Goal: Find specific page/section: Find specific page/section

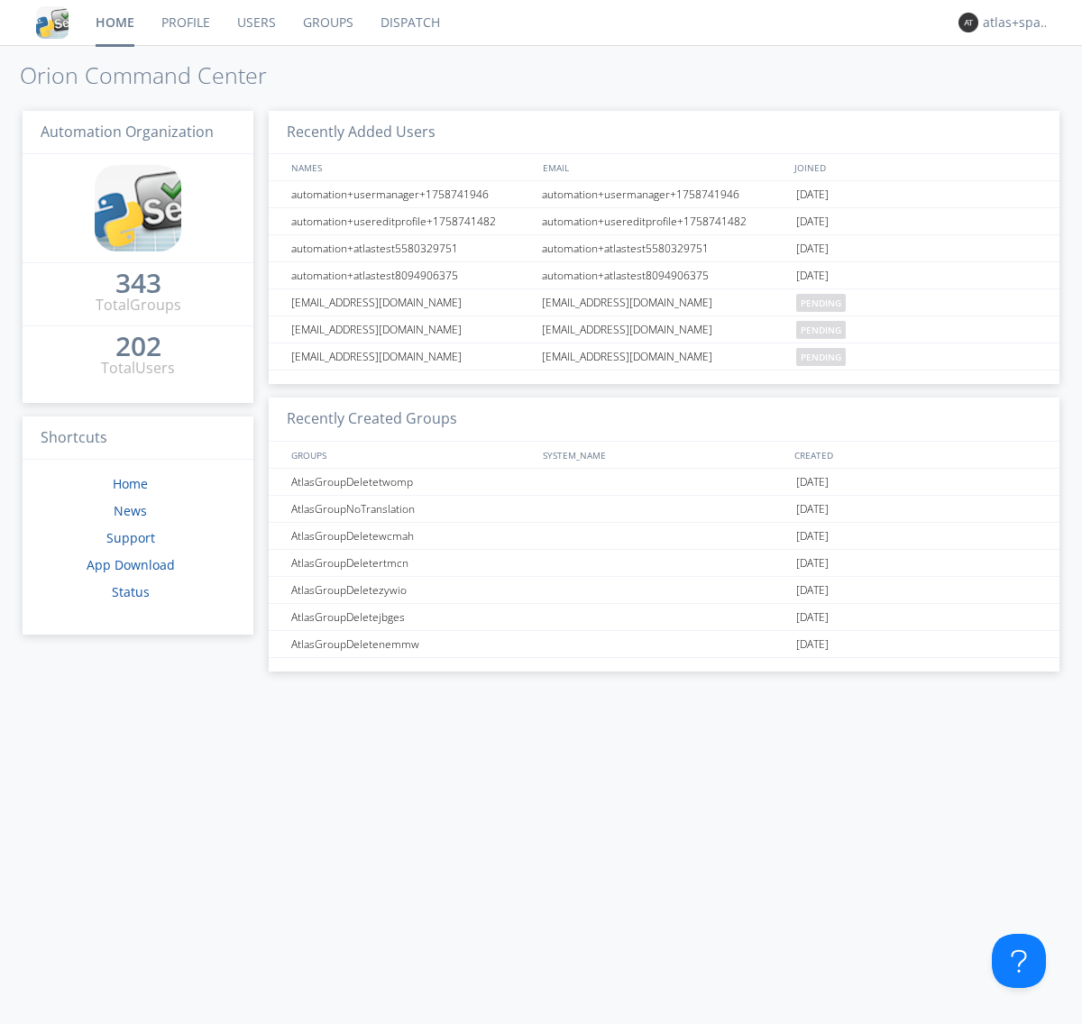
click at [408, 23] on link "Dispatch" at bounding box center [410, 22] width 87 height 45
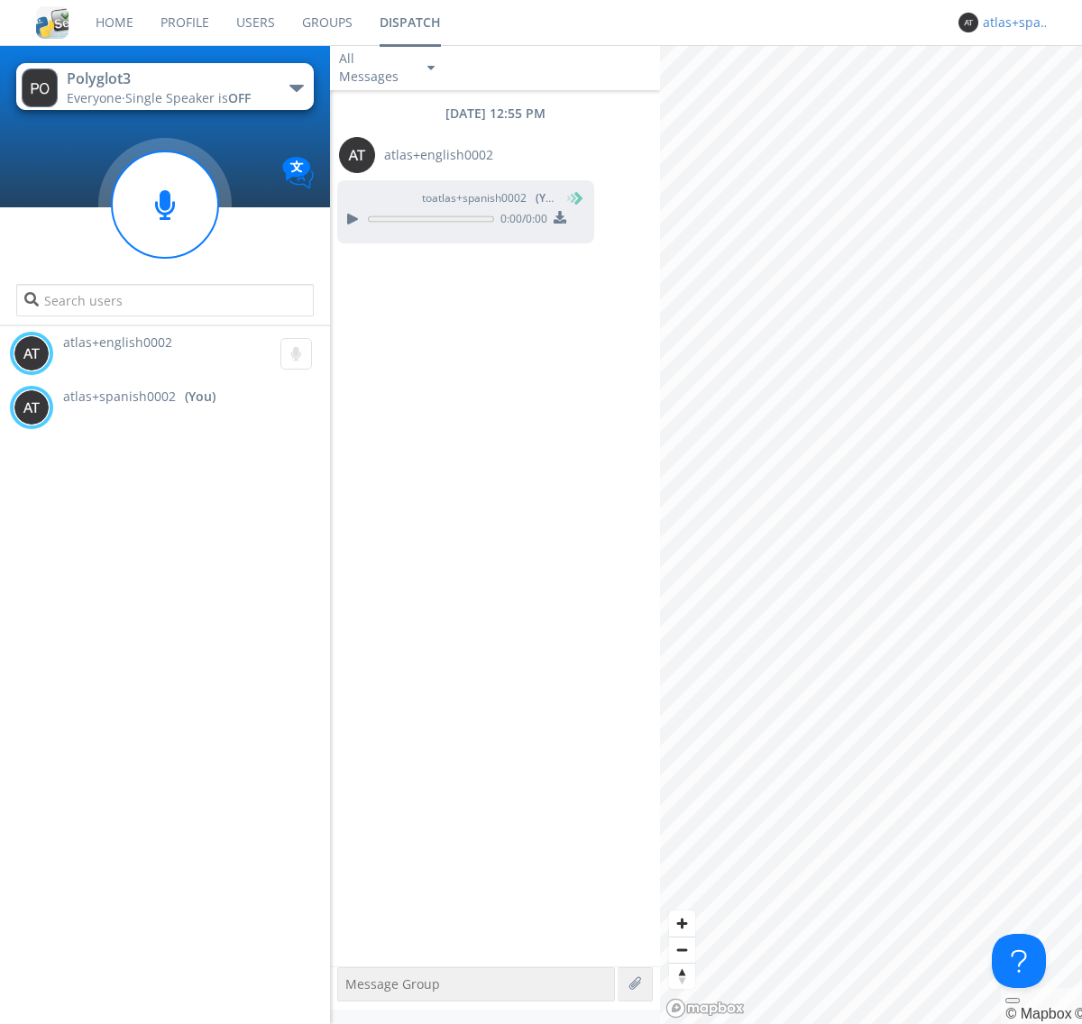
click at [1011, 23] on div "atlas+spanish0002" at bounding box center [1017, 23] width 68 height 18
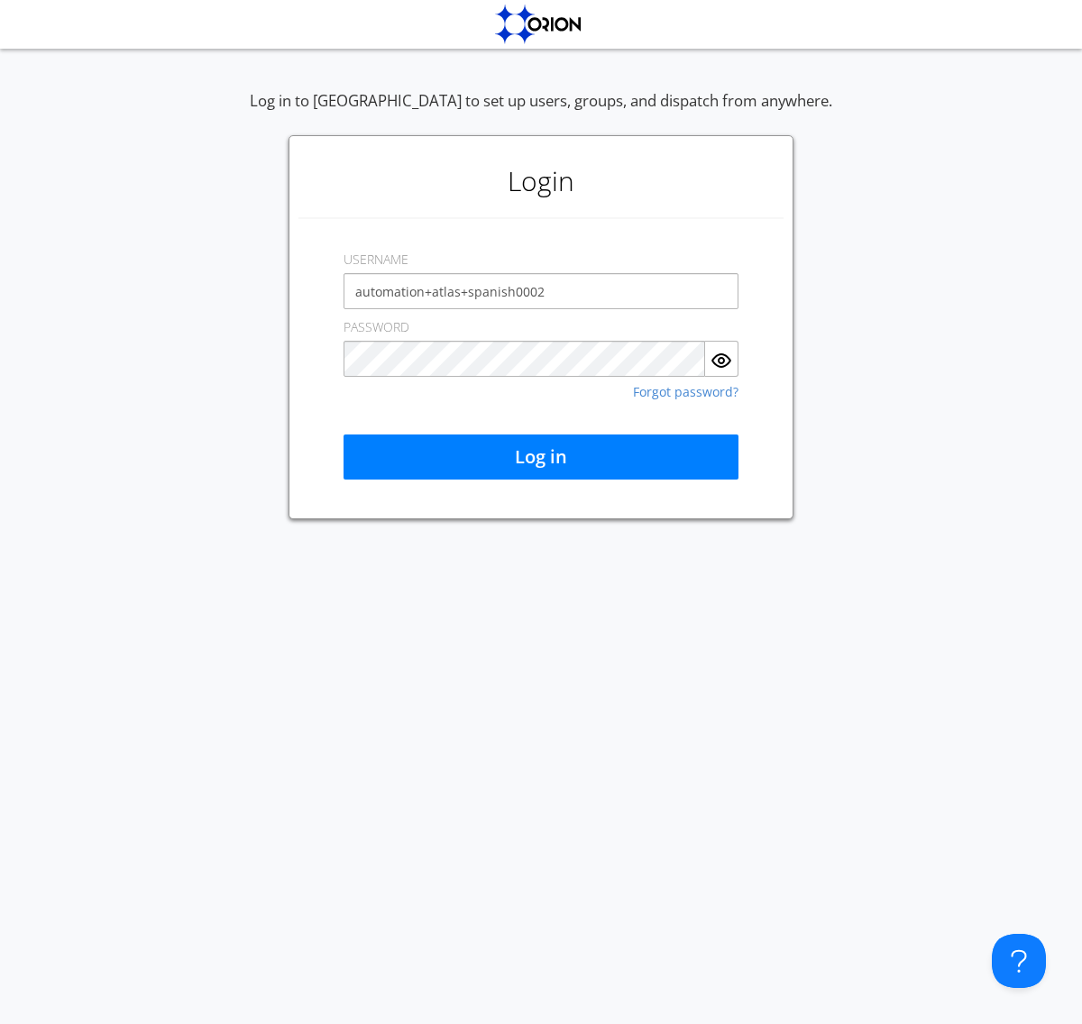
type input "automation+atlas+spanish0002"
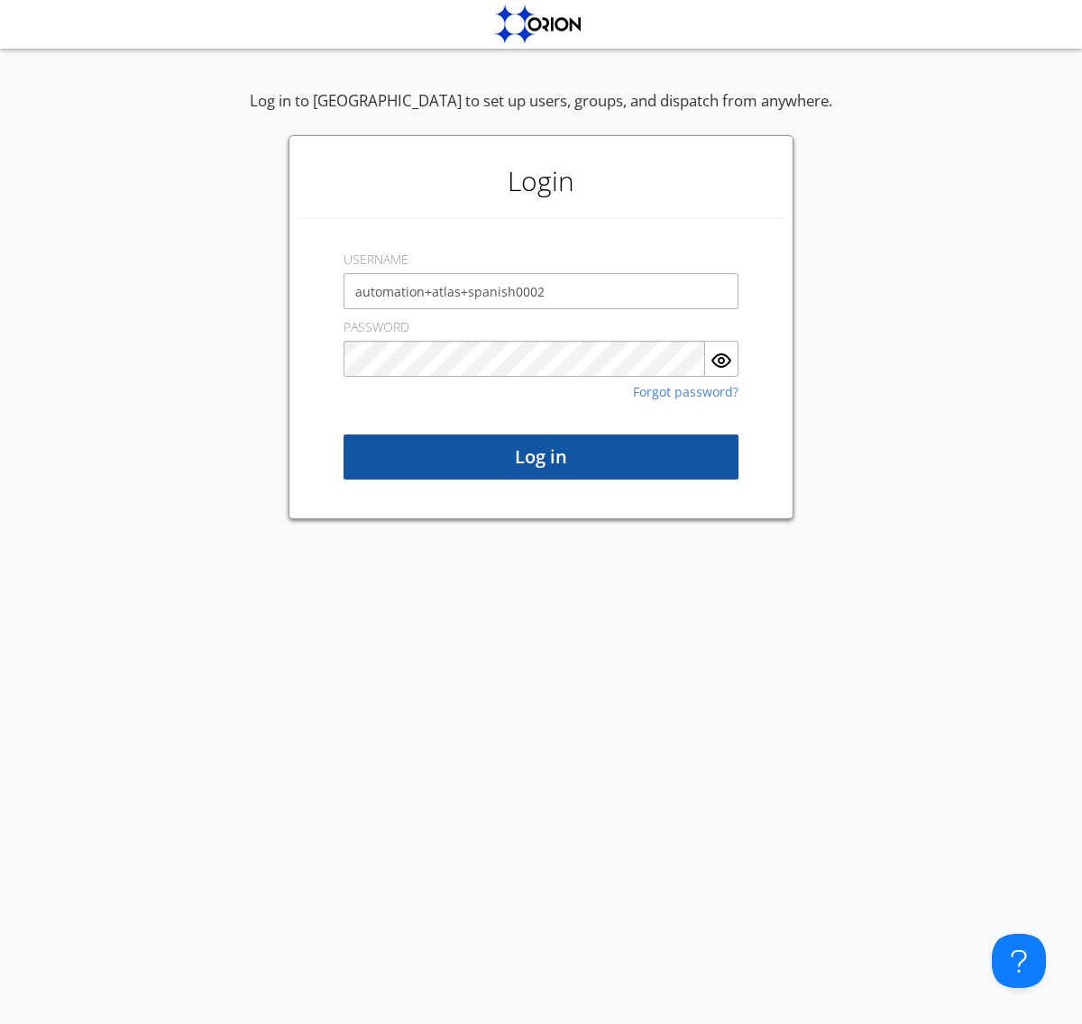
click at [541, 457] on button "Log in" at bounding box center [540, 456] width 395 height 45
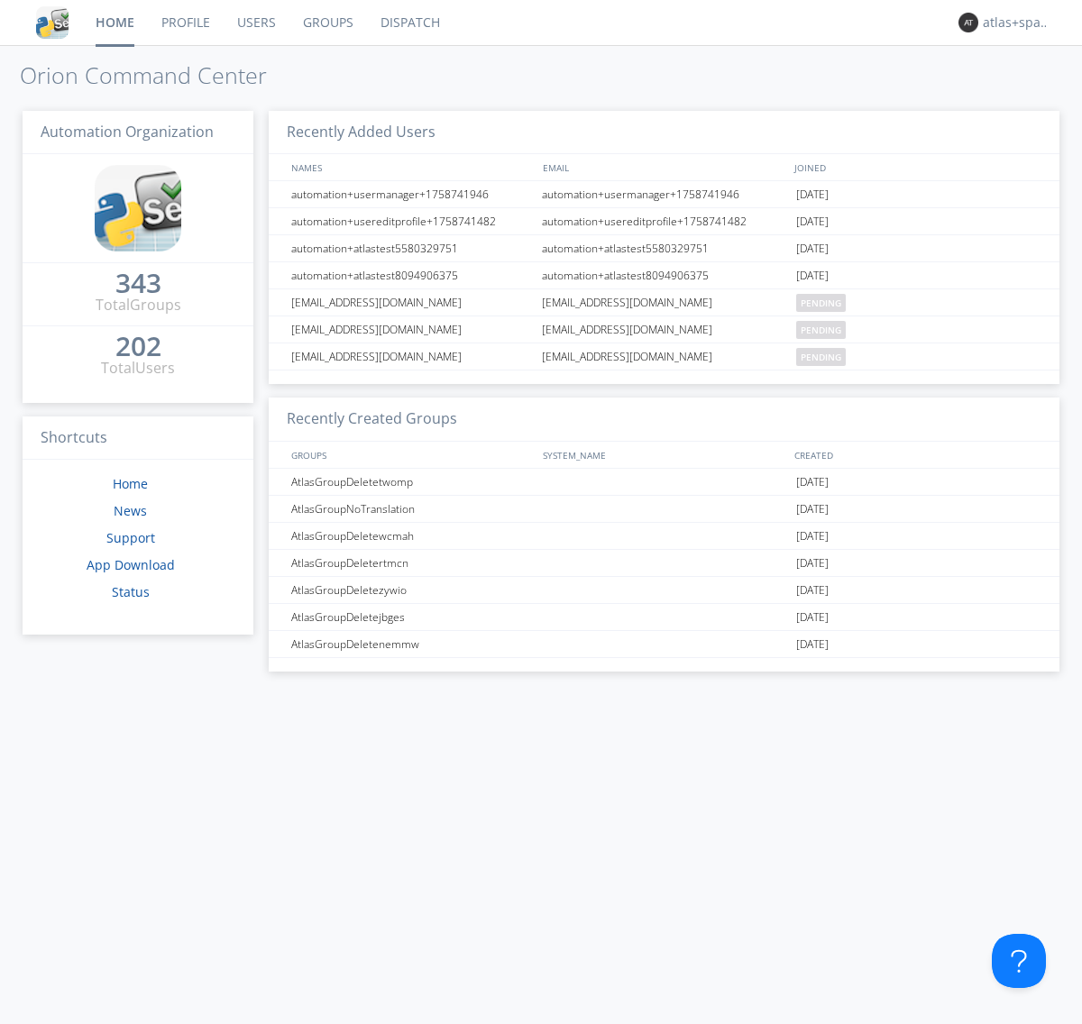
click at [408, 23] on link "Dispatch" at bounding box center [410, 22] width 87 height 45
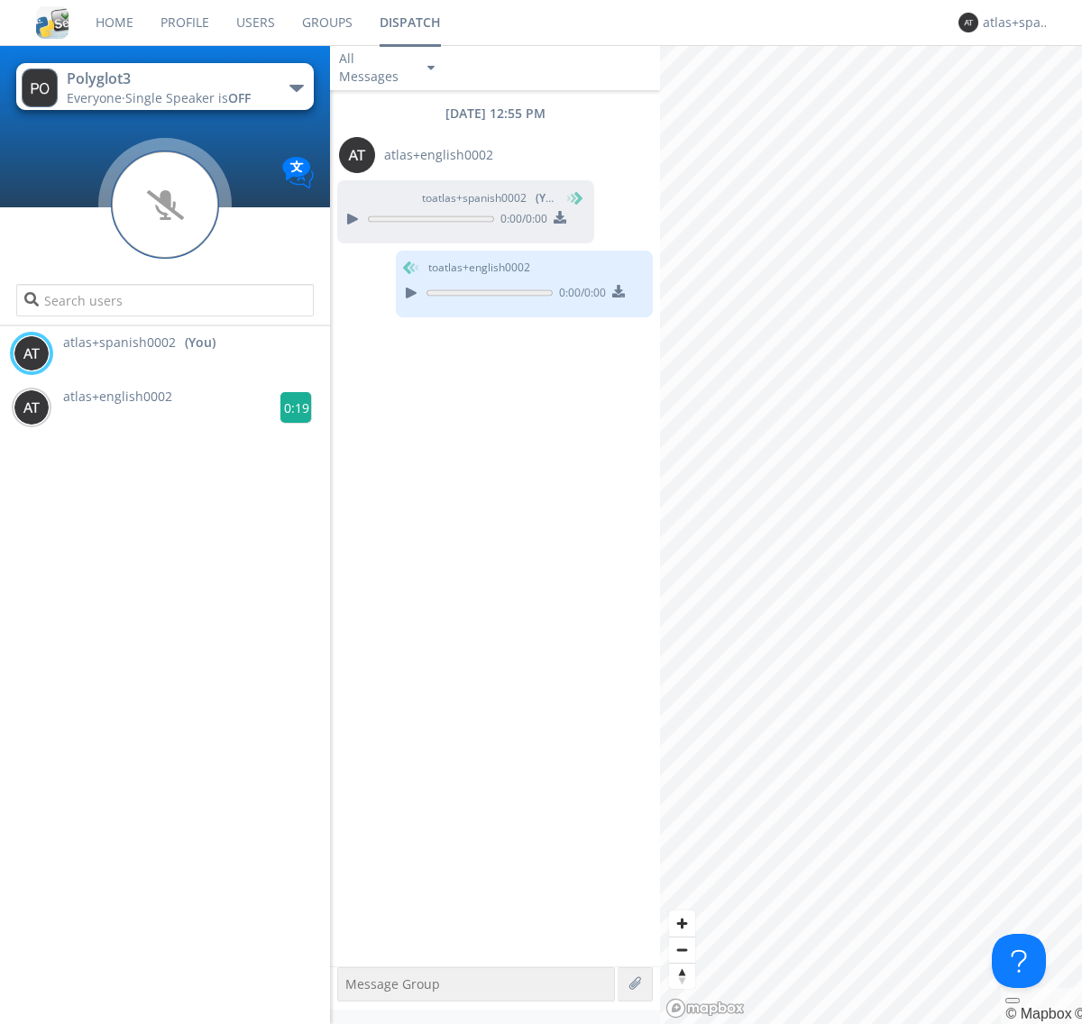
click at [288, 407] on g at bounding box center [296, 408] width 32 height 32
